Goal: Task Accomplishment & Management: Manage account settings

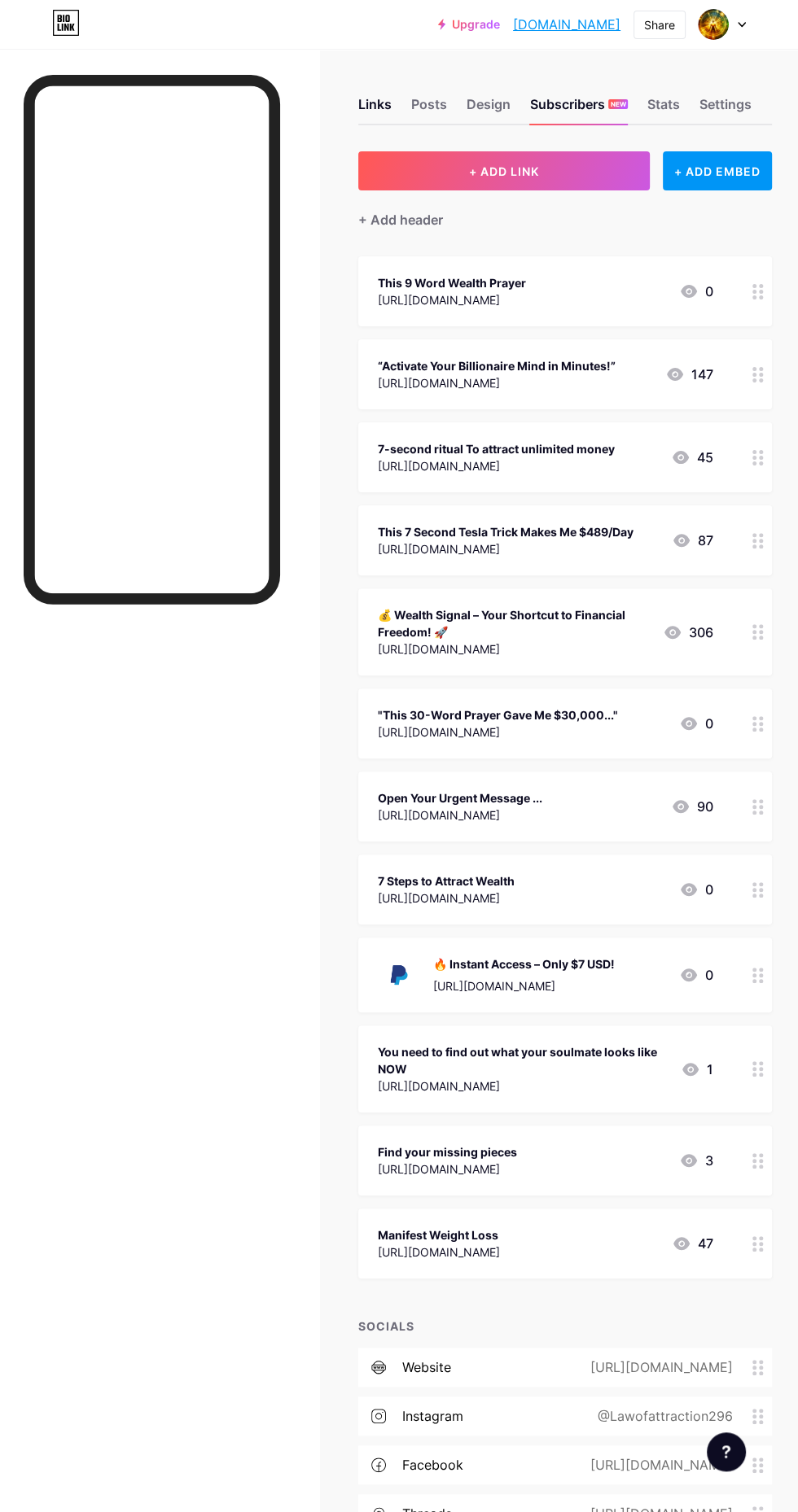
click at [484, 105] on div "Design" at bounding box center [489, 109] width 44 height 29
click at [483, 110] on div "Design" at bounding box center [489, 109] width 44 height 29
click at [391, 100] on div "Links" at bounding box center [375, 109] width 33 height 29
click at [485, 103] on div "Design" at bounding box center [489, 109] width 44 height 29
click at [475, 105] on div "Design" at bounding box center [489, 109] width 44 height 29
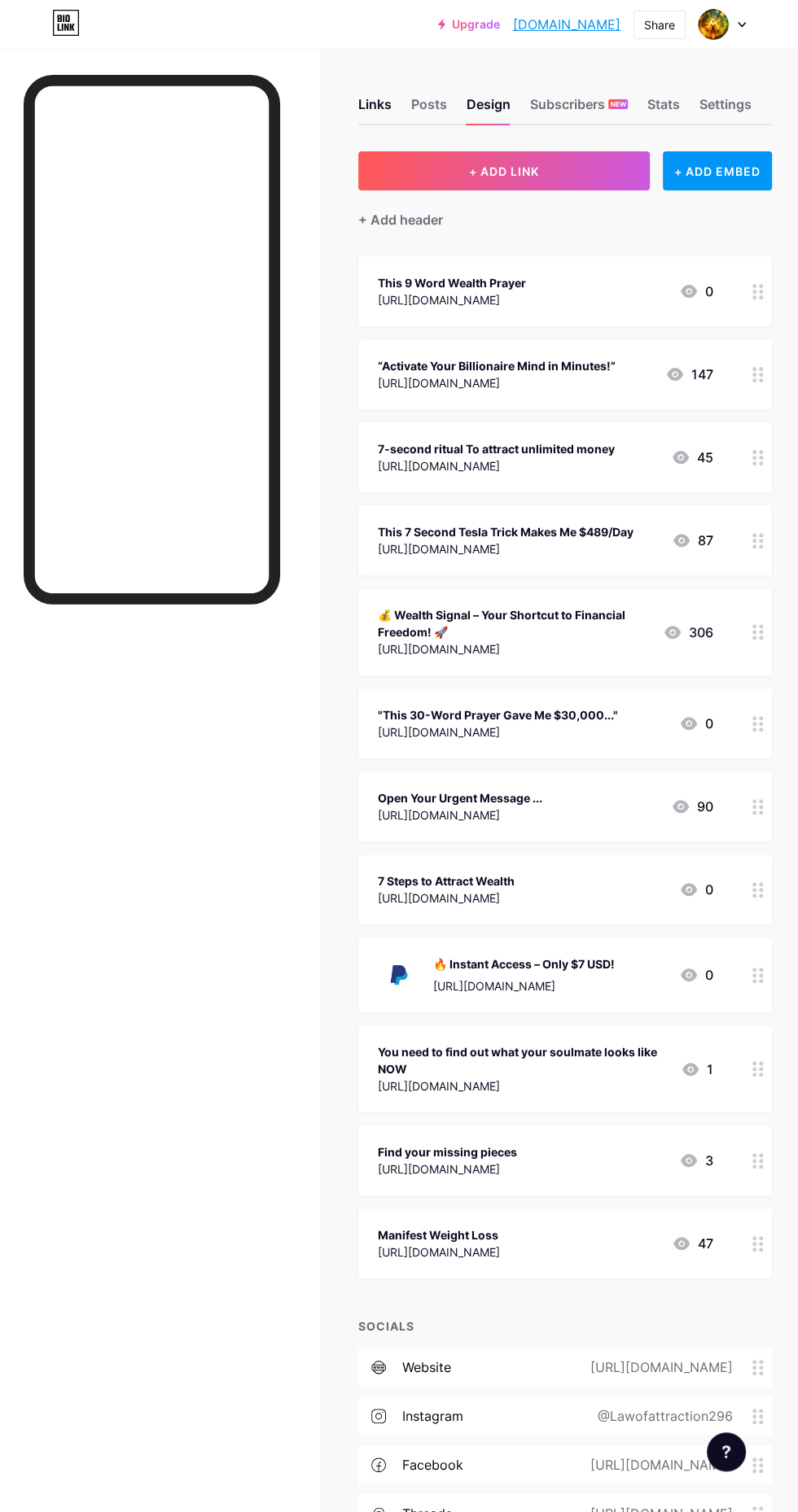
click at [111, 904] on div at bounding box center [151, 818] width 257 height 1486
click at [370, 105] on div "Links" at bounding box center [375, 109] width 33 height 29
click at [385, 105] on div "Links" at bounding box center [375, 109] width 33 height 29
